Goal: Transaction & Acquisition: Download file/media

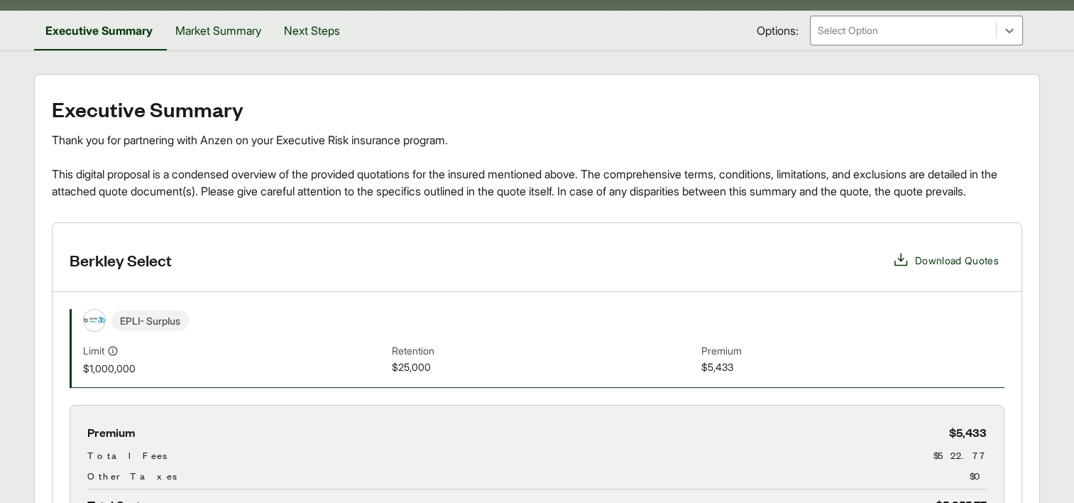
scroll to position [284, 0]
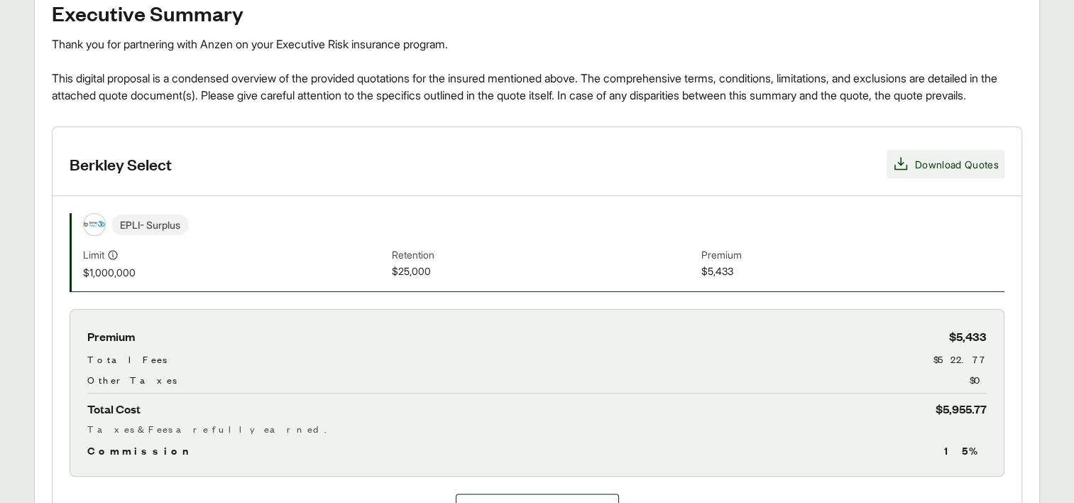
click at [905, 173] on icon at bounding box center [901, 164] width 17 height 17
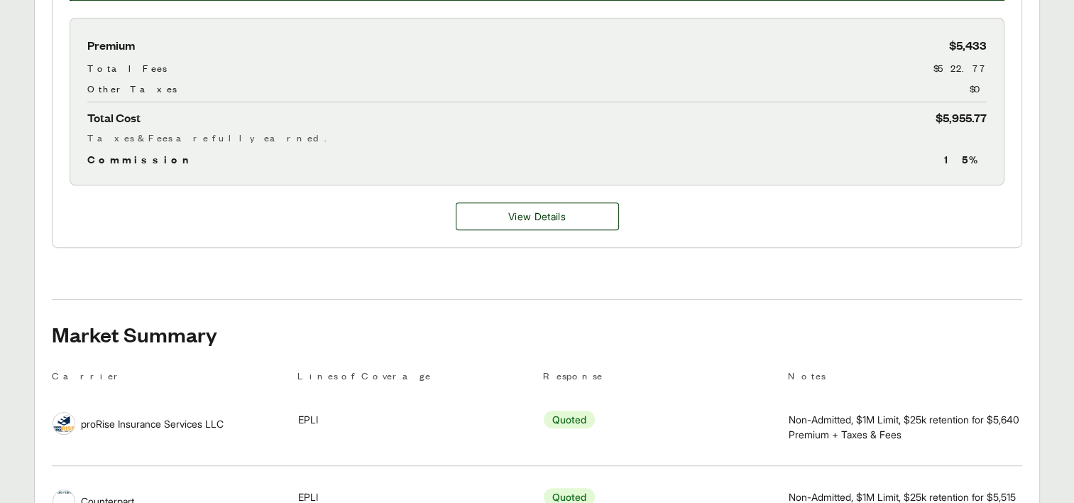
scroll to position [602, 0]
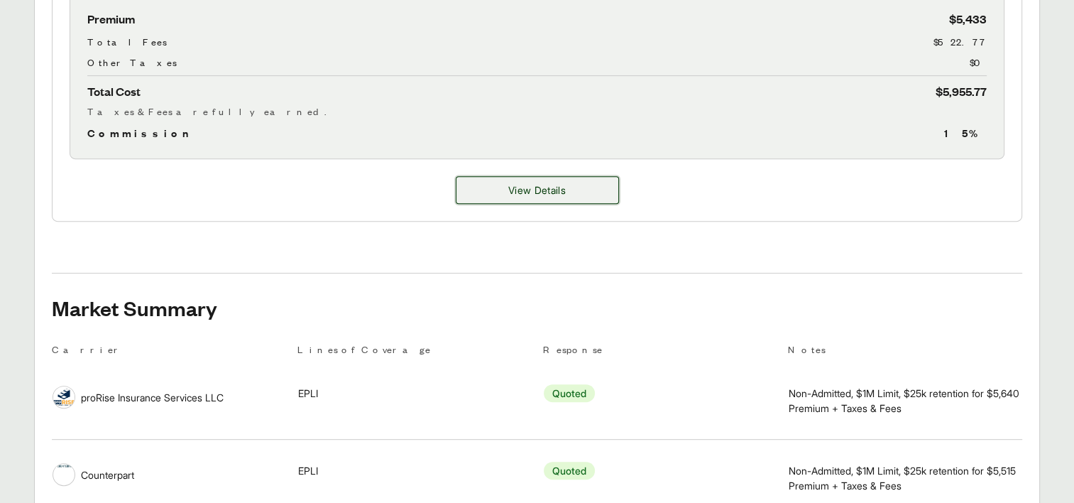
click at [545, 197] on button "View Details" at bounding box center [537, 190] width 163 height 28
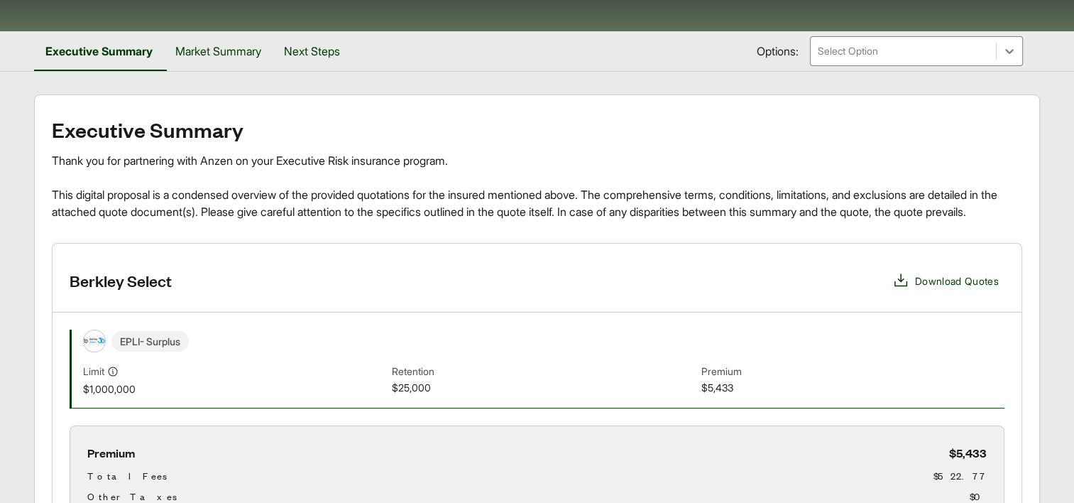
scroll to position [0, 0]
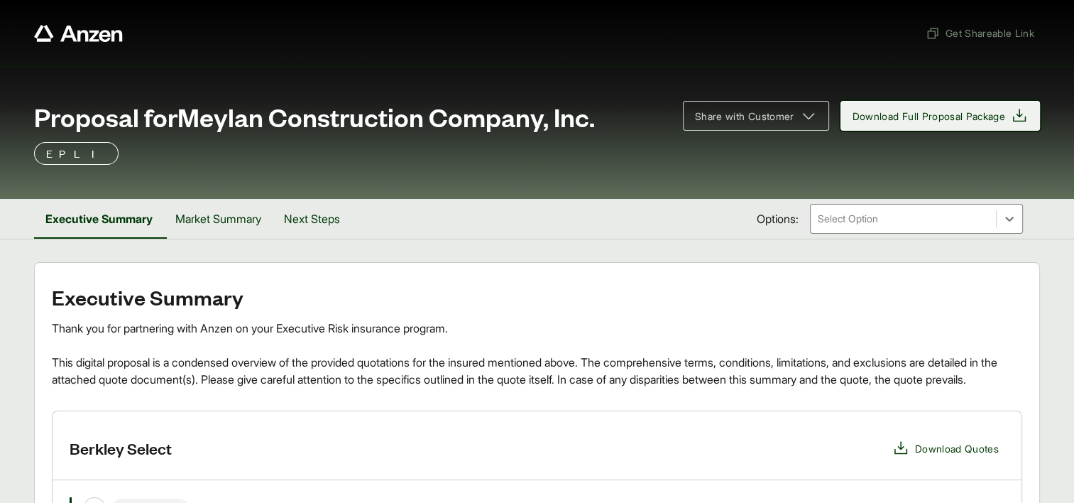
click at [895, 114] on span "Download Full Proposal Package" at bounding box center [929, 116] width 153 height 15
